Goal: Task Accomplishment & Management: Complete application form

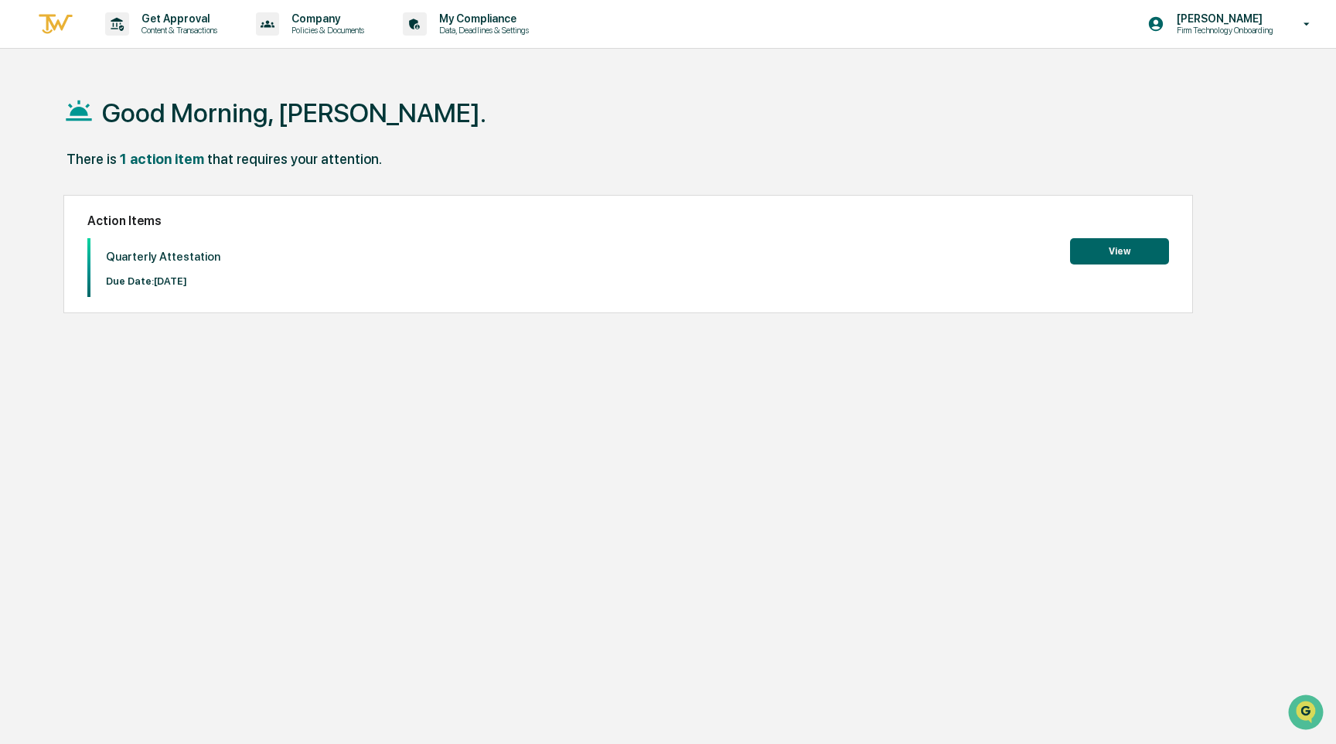
click at [1117, 230] on div "Action Items Quarterly Attestation Due Date: [DATE] View" at bounding box center [628, 254] width 1131 height 119
click at [1109, 250] on button "View" at bounding box center [1119, 251] width 99 height 26
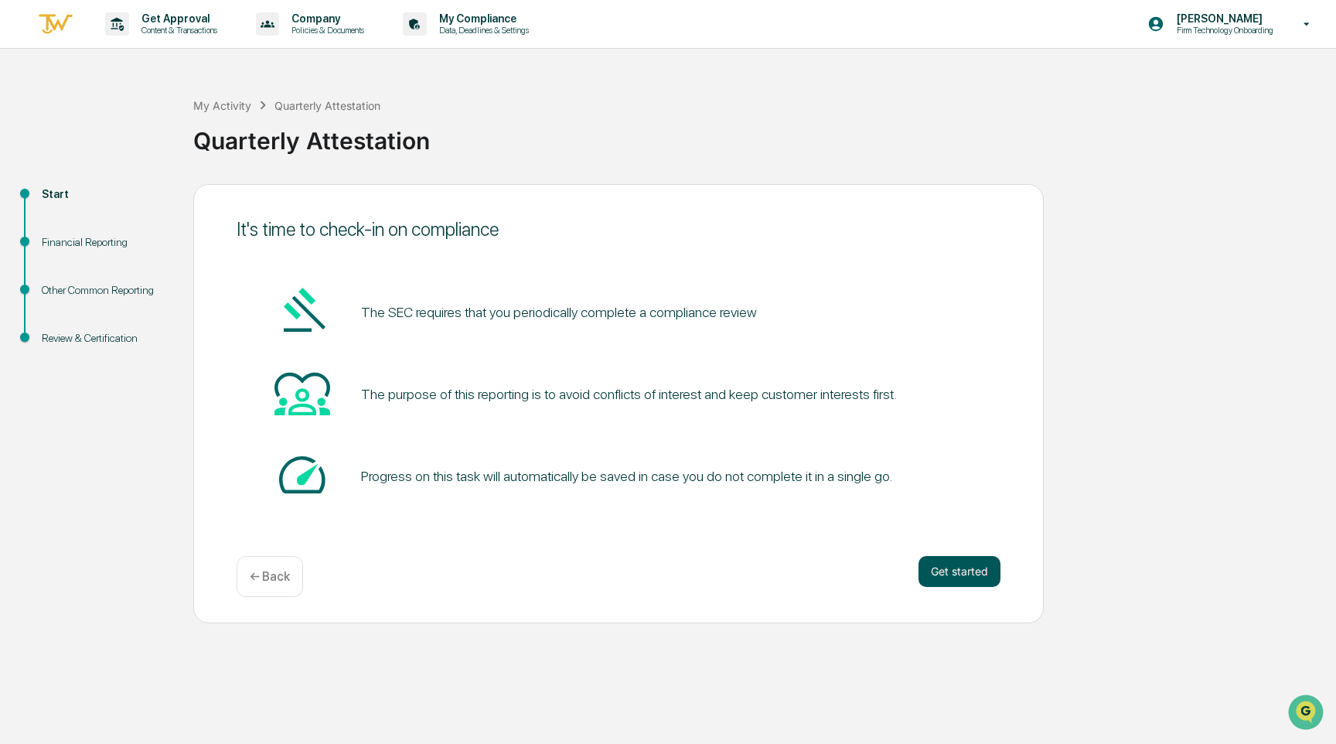
click at [964, 573] on button "Get started" at bounding box center [960, 571] width 82 height 31
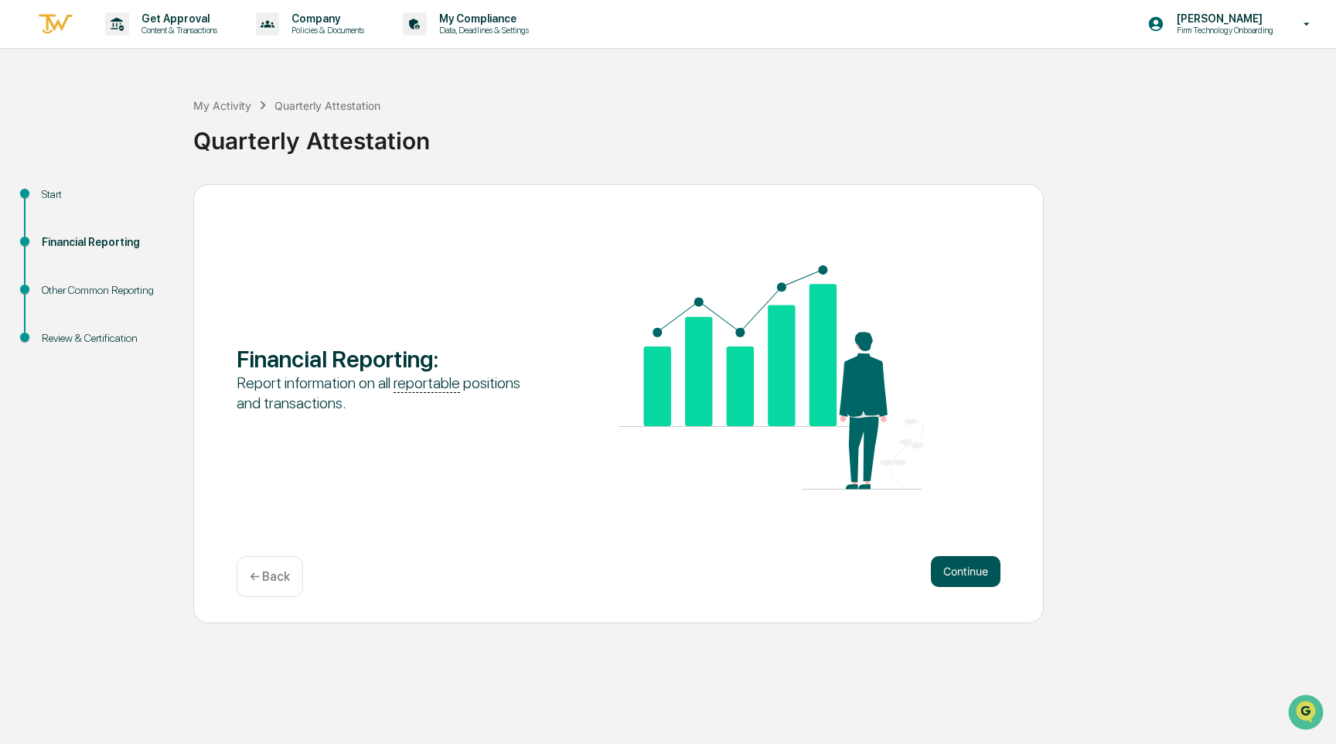
click at [959, 568] on button "Continue" at bounding box center [966, 571] width 70 height 31
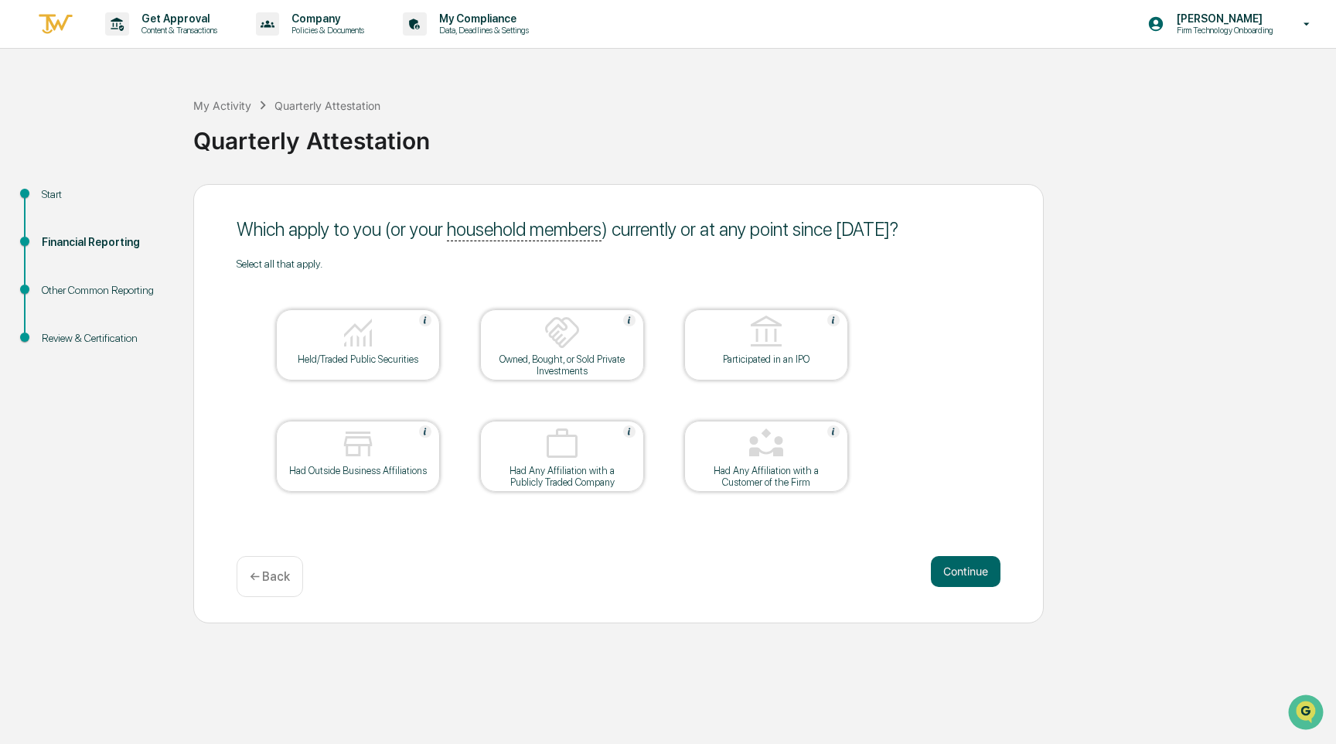
click at [392, 344] on div at bounding box center [358, 333] width 155 height 39
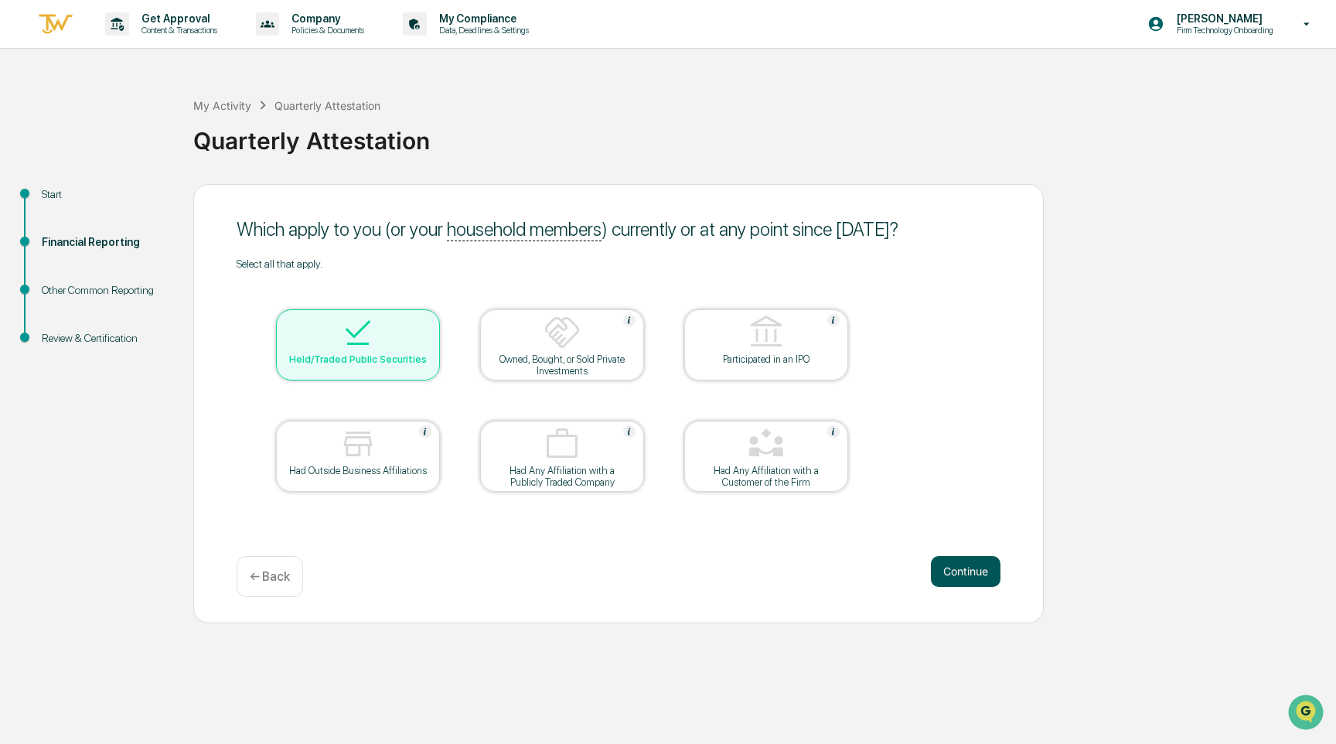
click at [978, 569] on button "Continue" at bounding box center [966, 571] width 70 height 31
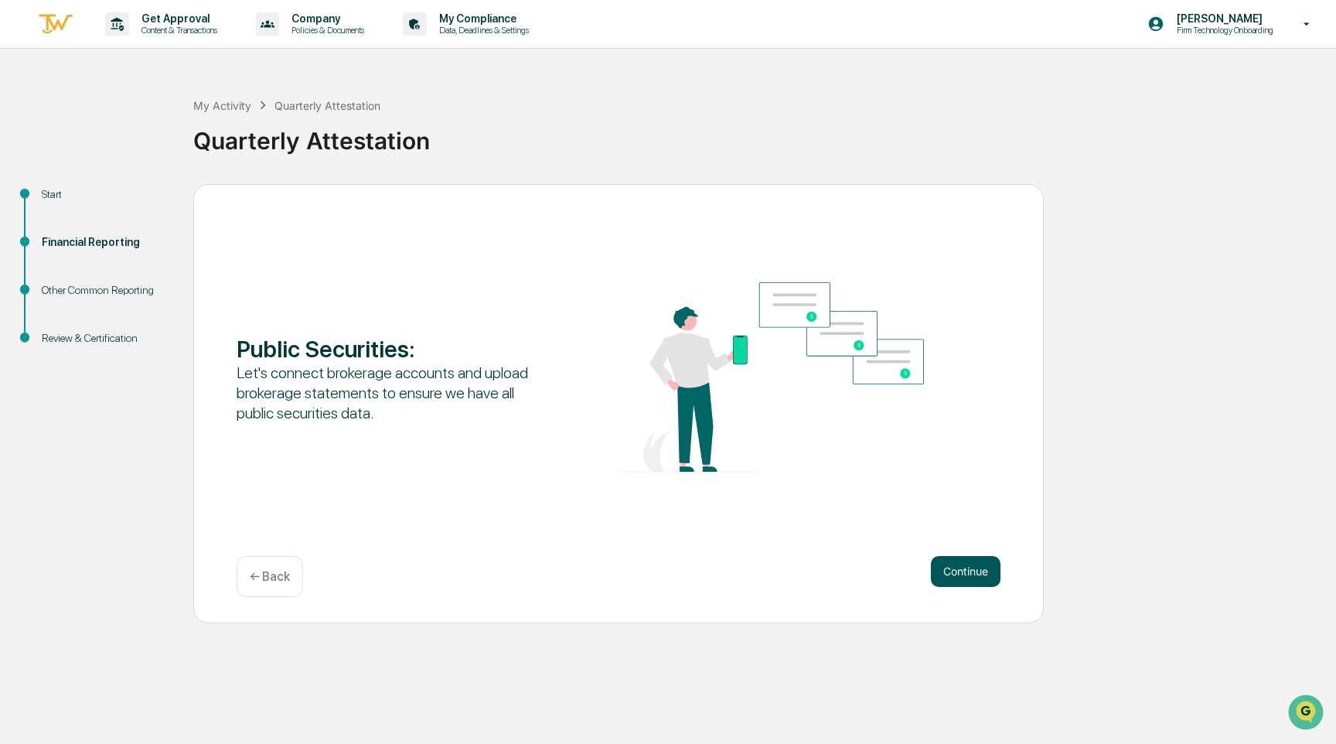
click at [978, 569] on button "Continue" at bounding box center [966, 571] width 70 height 31
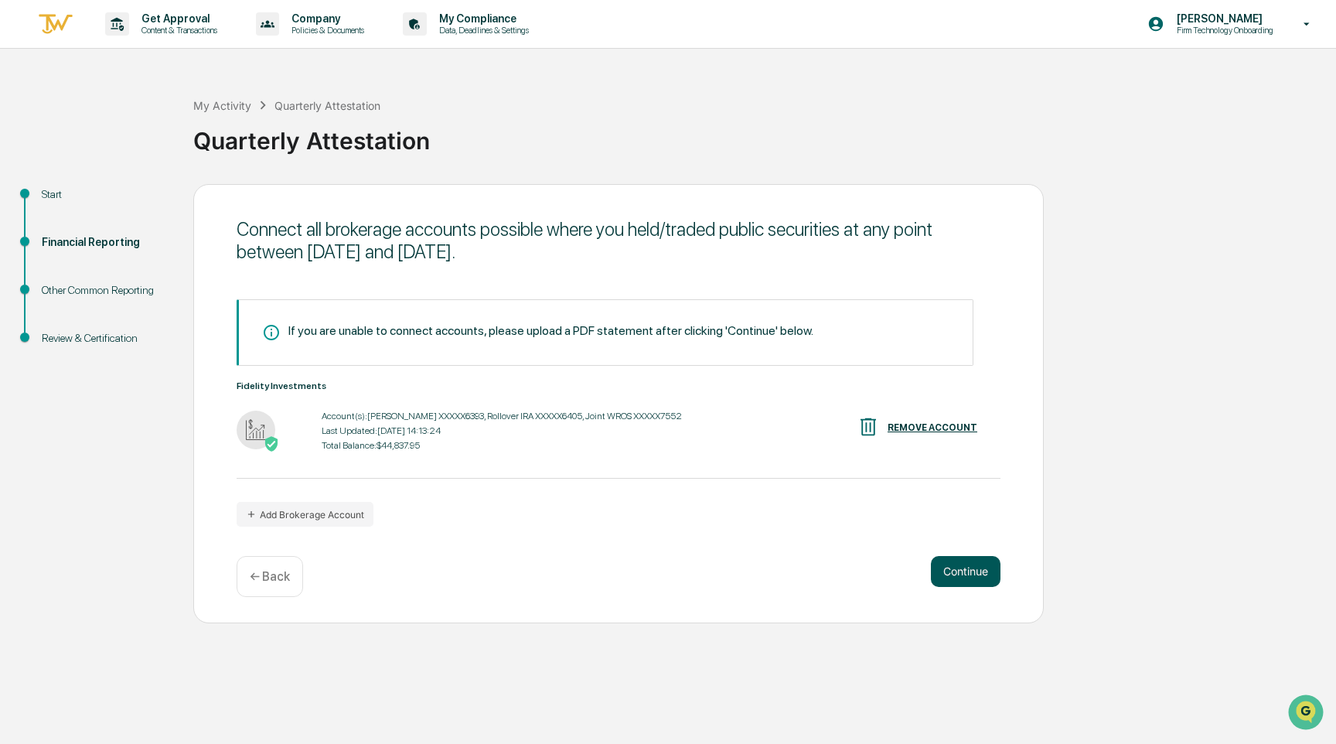
click at [977, 578] on button "Continue" at bounding box center [966, 571] width 70 height 31
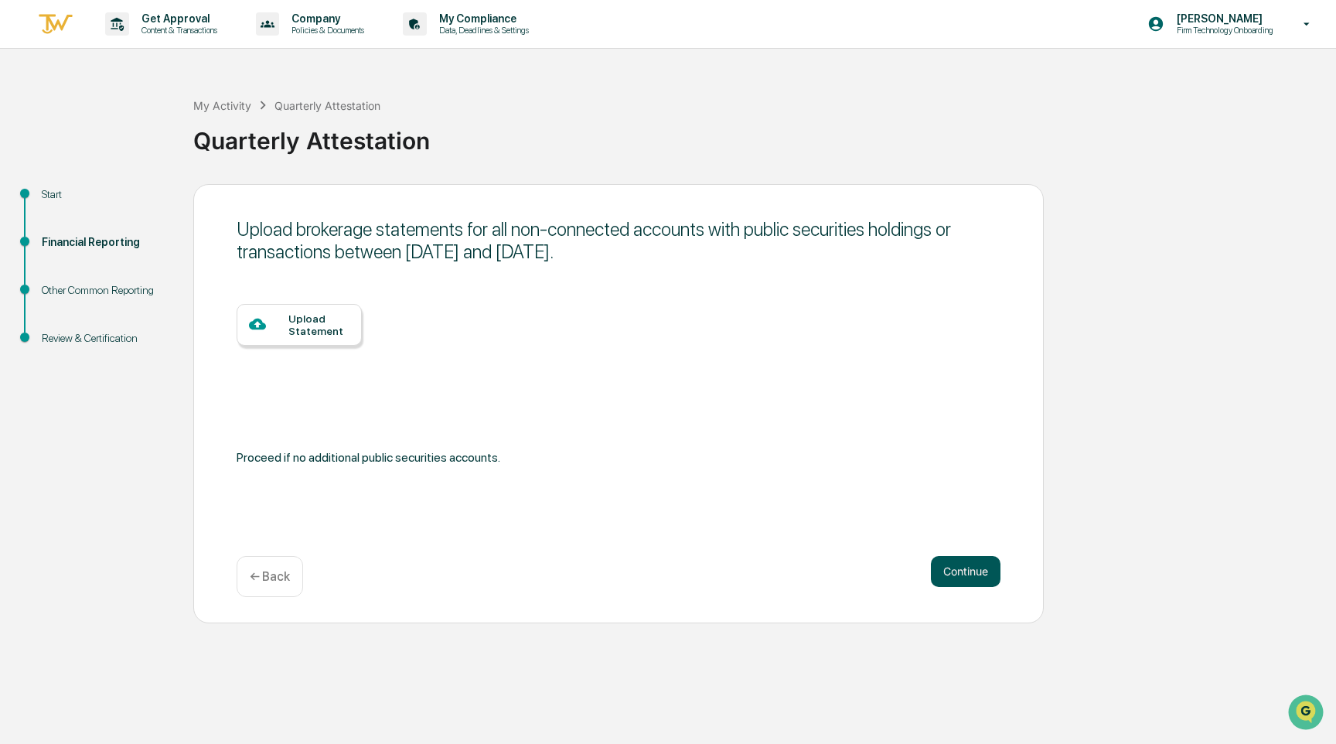
click at [973, 572] on button "Continue" at bounding box center [966, 571] width 70 height 31
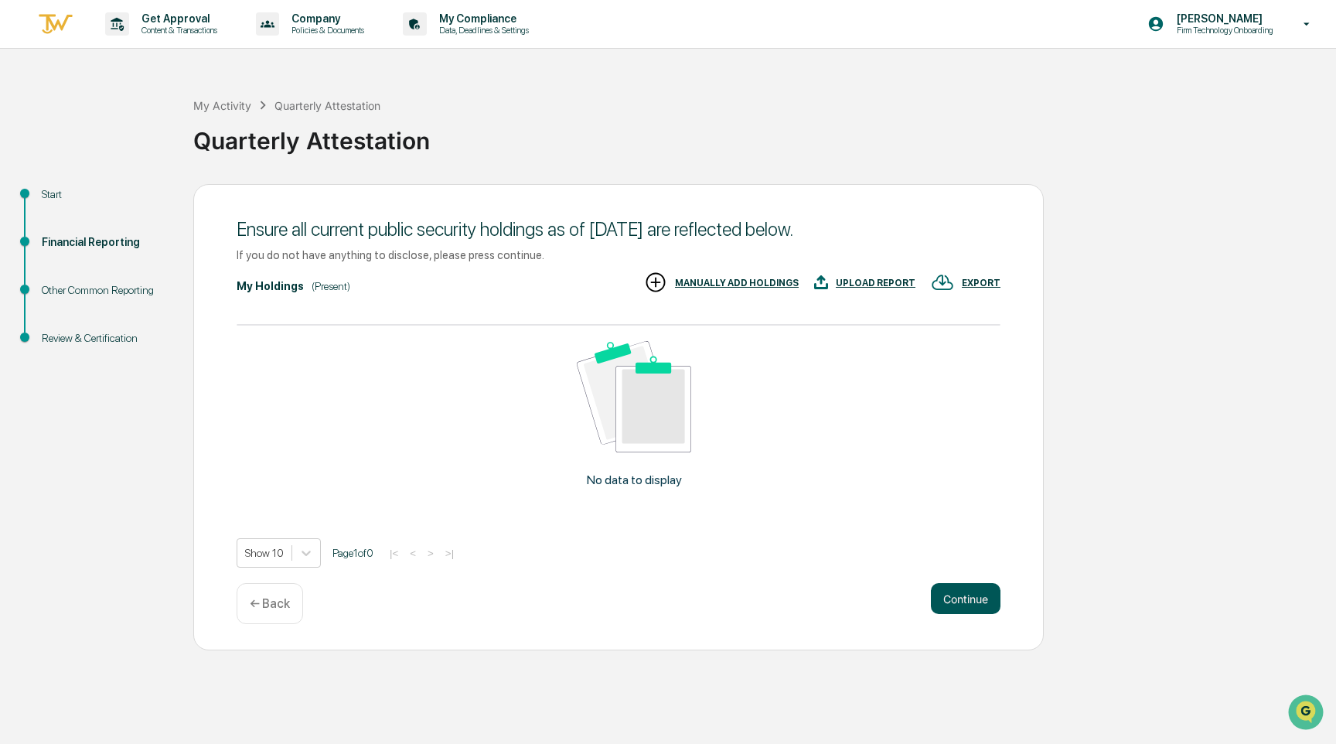
click at [964, 592] on button "Continue" at bounding box center [966, 598] width 70 height 31
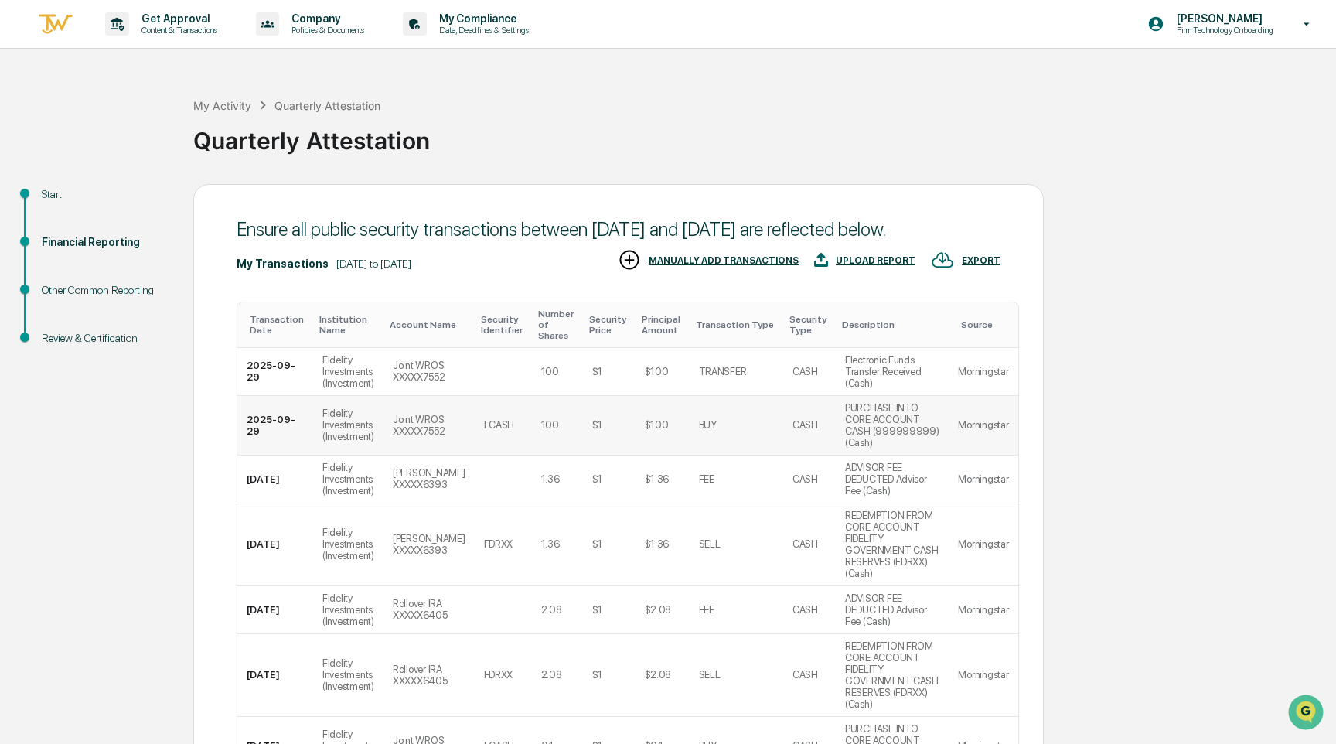
scroll to position [356, 0]
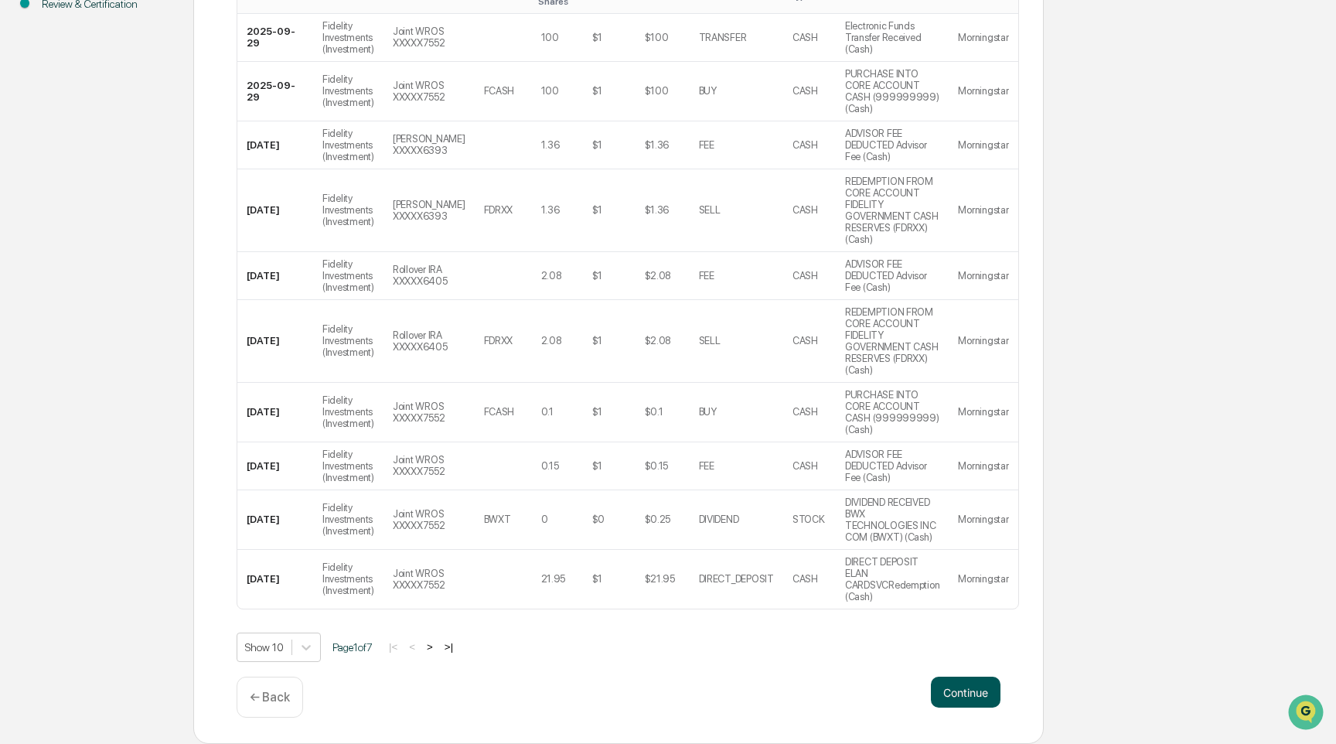
click at [975, 699] on button "Continue" at bounding box center [966, 692] width 70 height 31
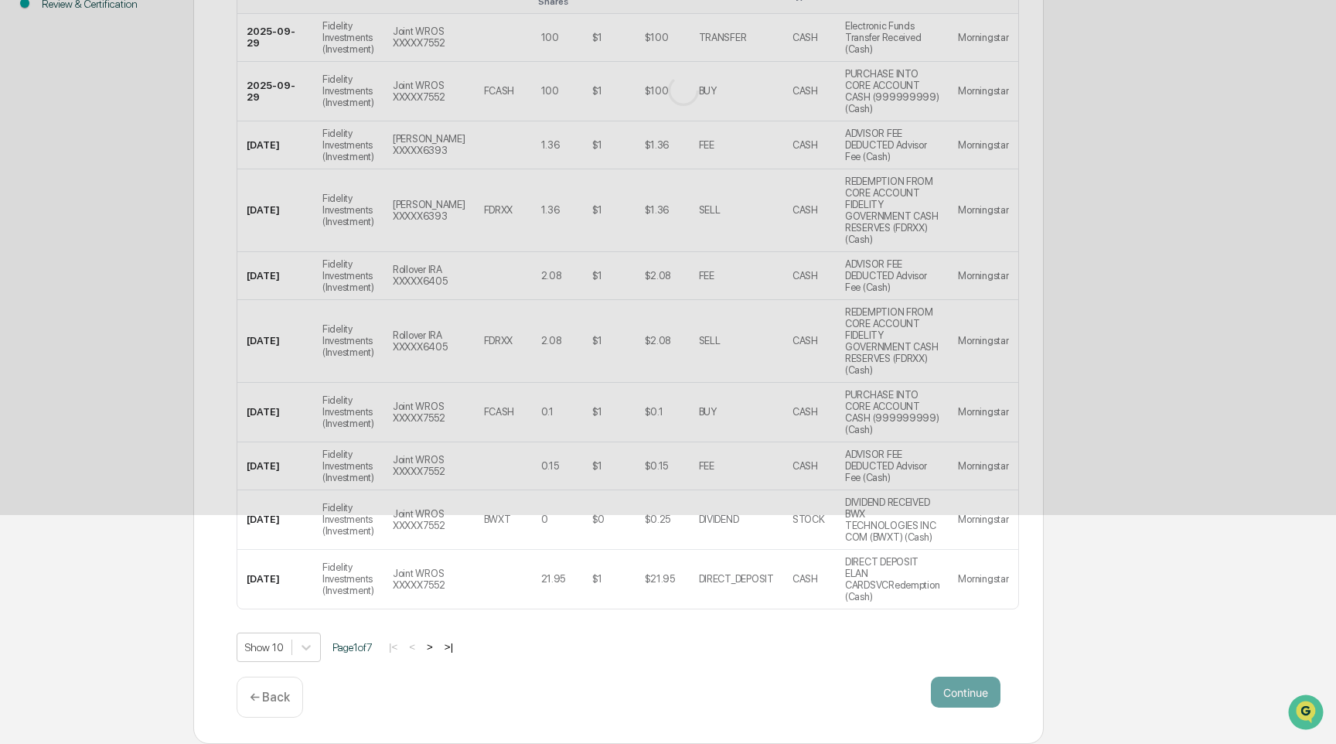
scroll to position [0, 0]
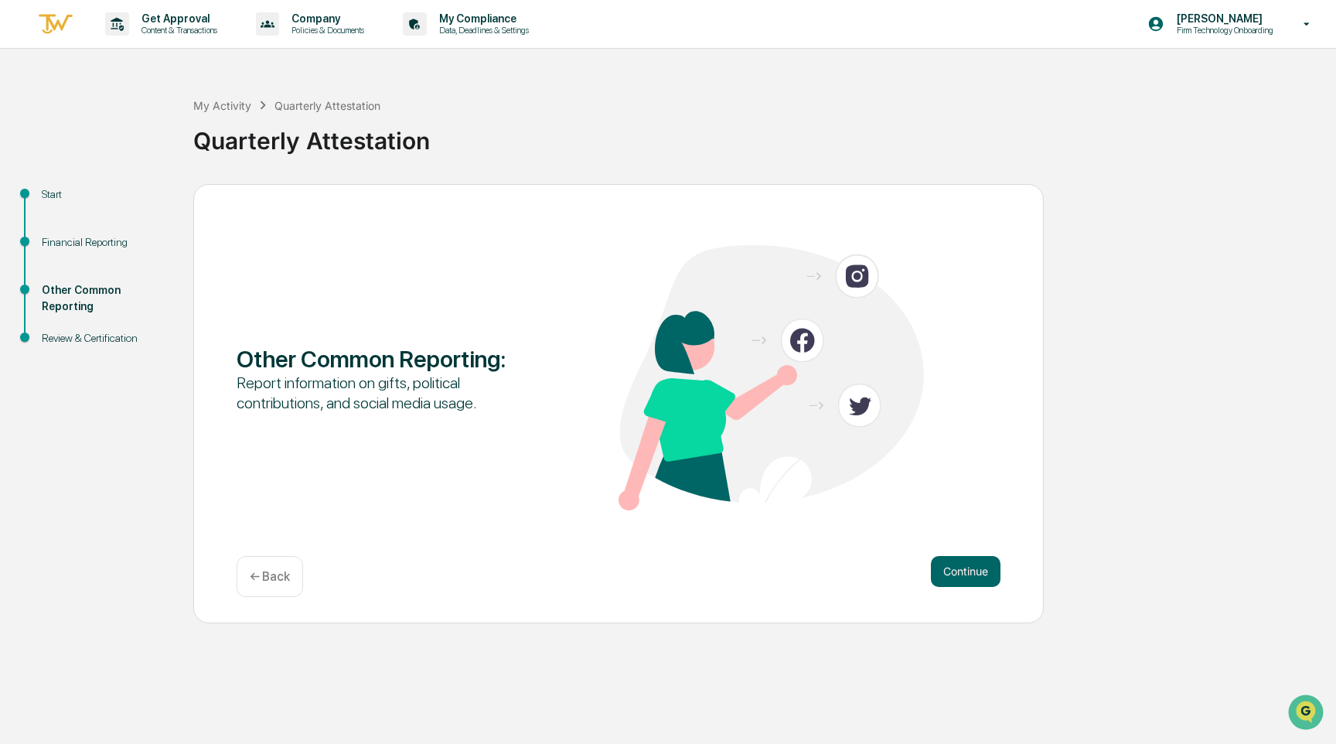
click at [967, 555] on div "Other Common Reporting : Report information on gifts, political contributions, …" at bounding box center [618, 403] width 851 height 439
click at [968, 562] on button "Continue" at bounding box center [966, 571] width 70 height 31
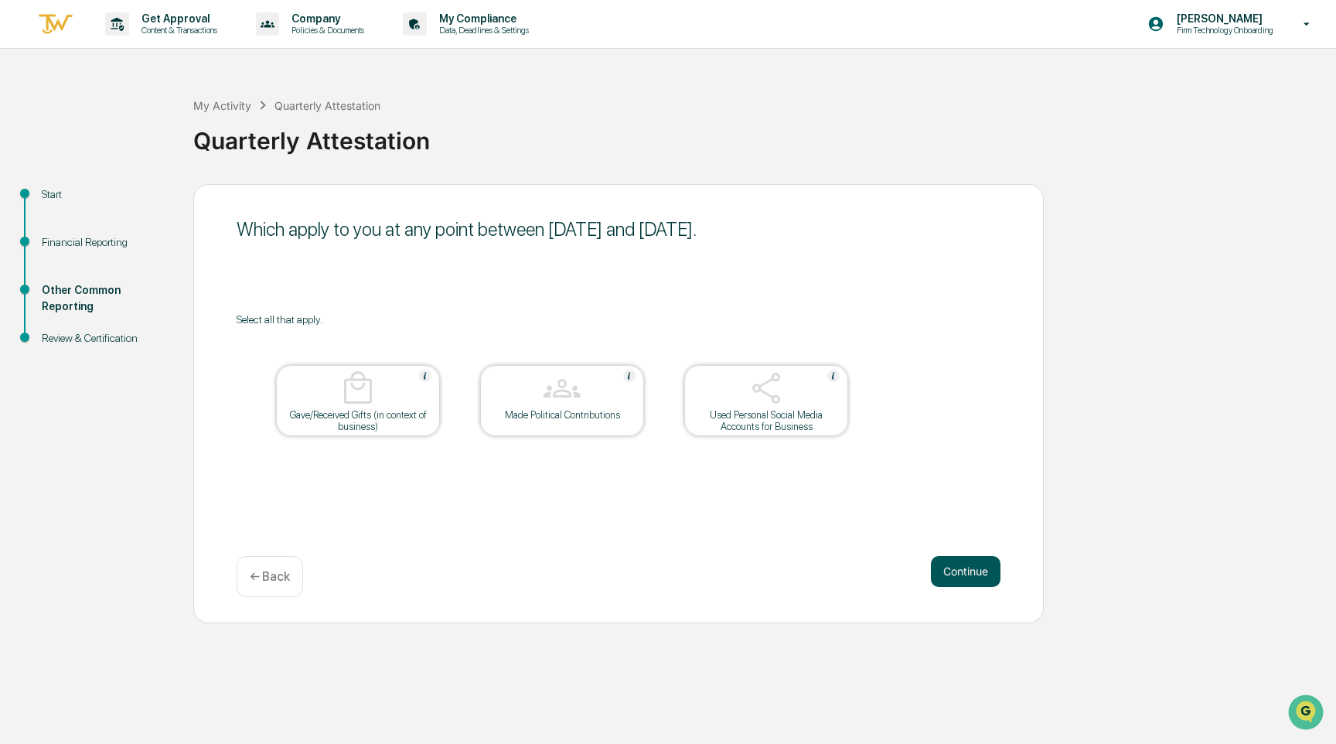
click at [968, 575] on button "Continue" at bounding box center [966, 571] width 70 height 31
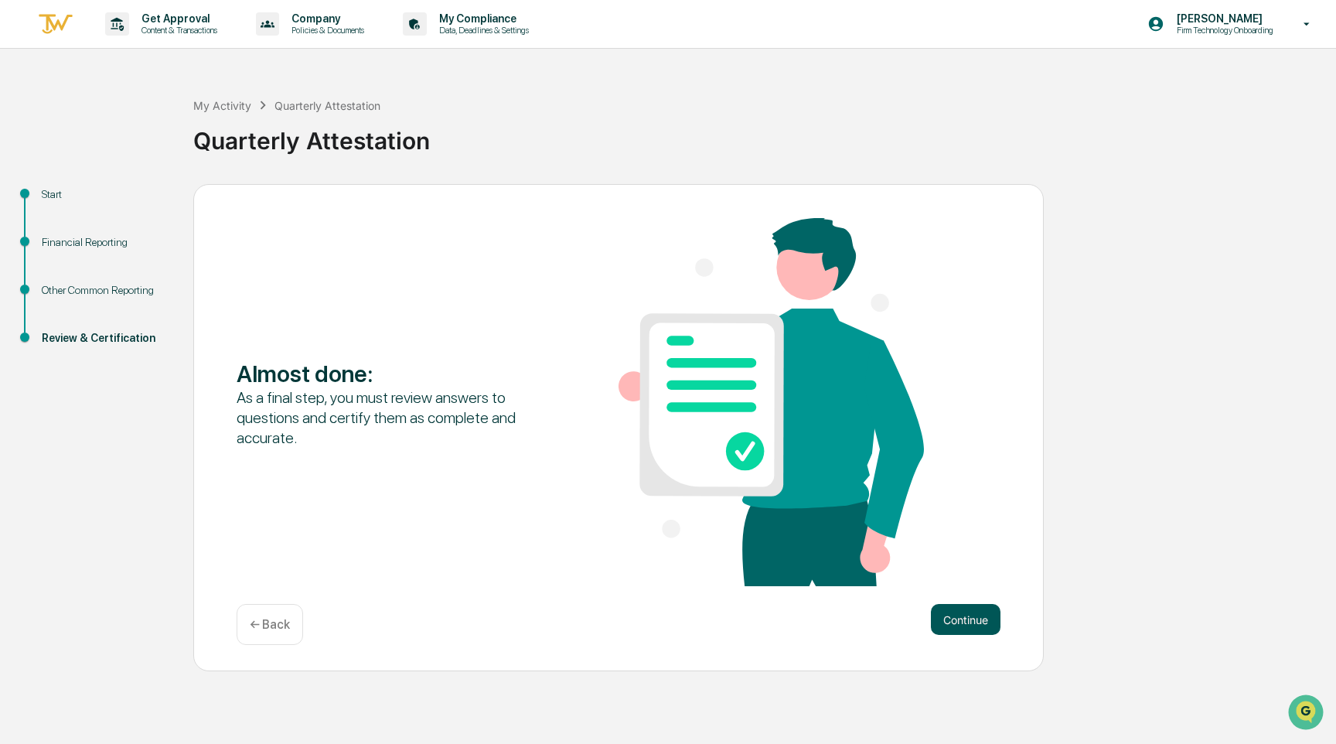
click at [963, 616] on button "Continue" at bounding box center [966, 619] width 70 height 31
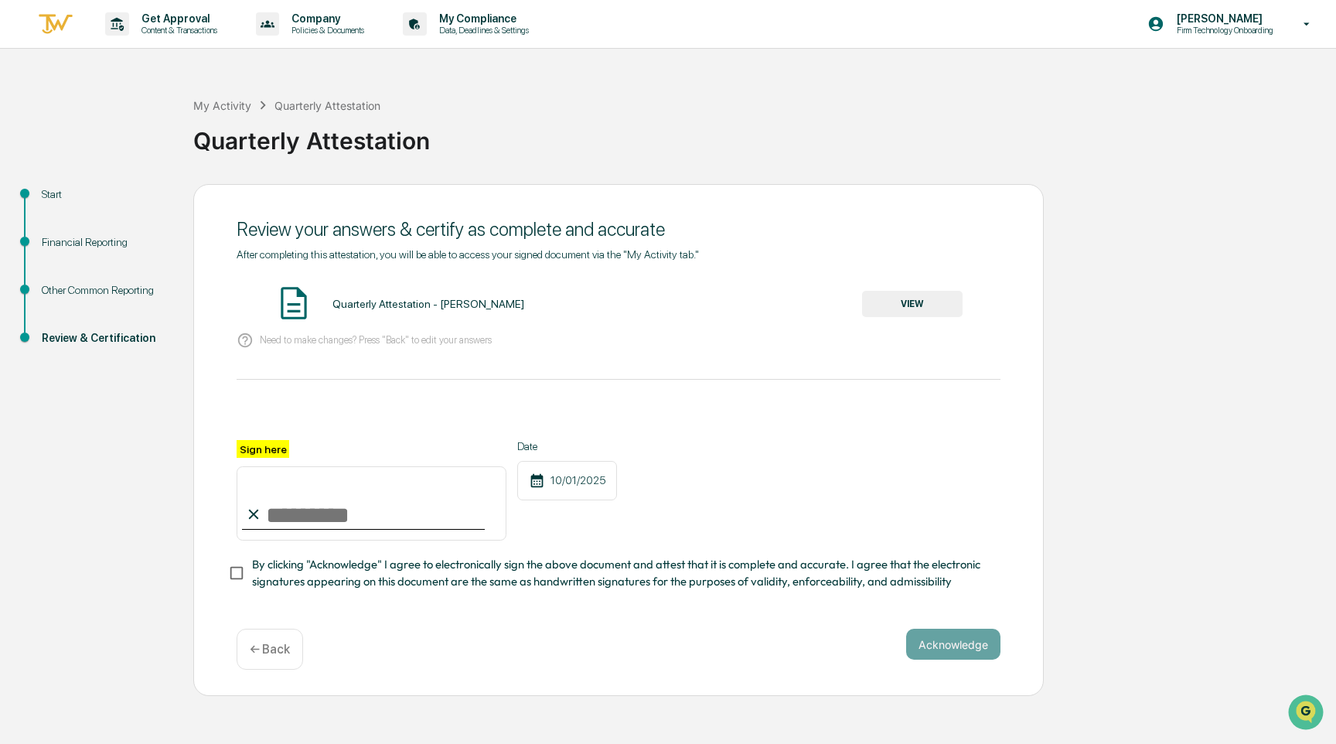
click at [299, 496] on input "Sign here" at bounding box center [372, 503] width 270 height 74
type input "**********"
click at [954, 649] on button "Acknowledge" at bounding box center [953, 644] width 94 height 31
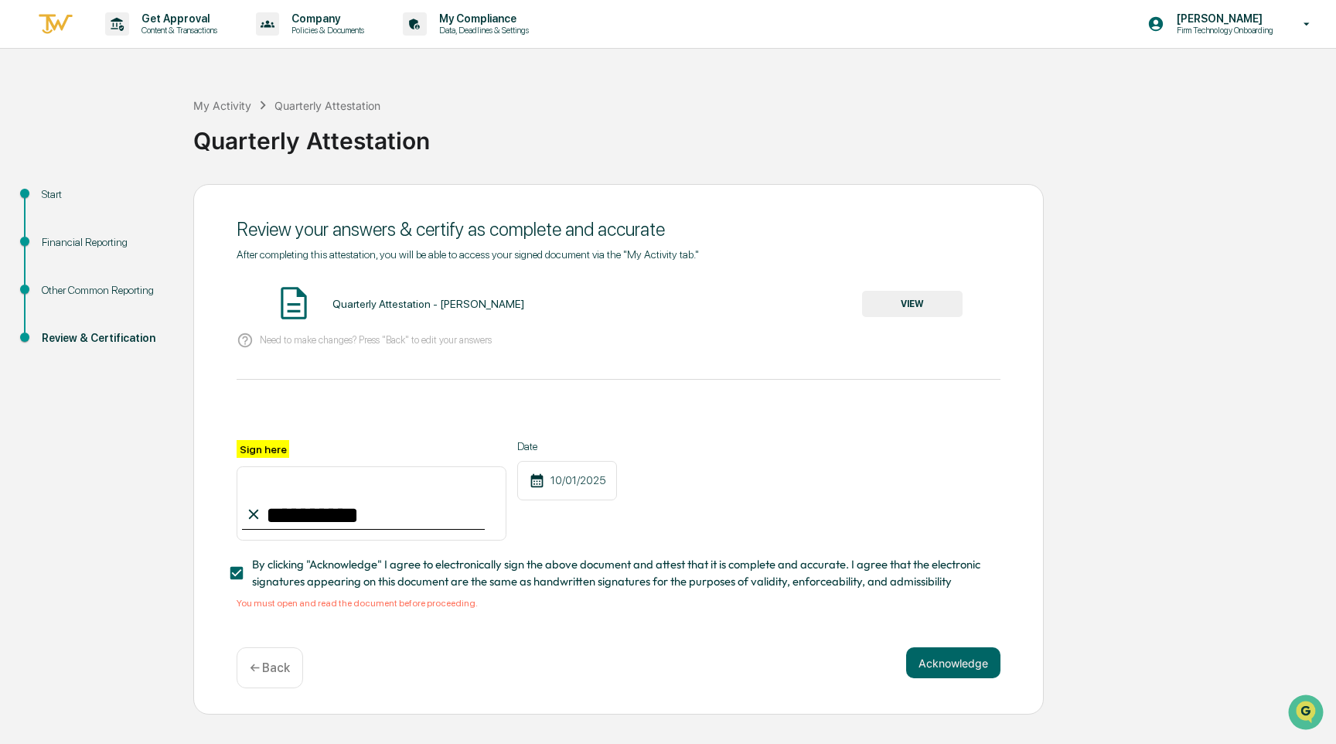
click at [909, 307] on button "VIEW" at bounding box center [912, 304] width 101 height 26
